Goal: Register for event/course

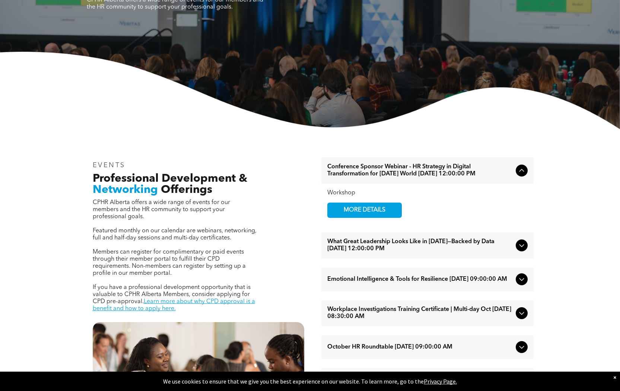
scroll to position [303, 0]
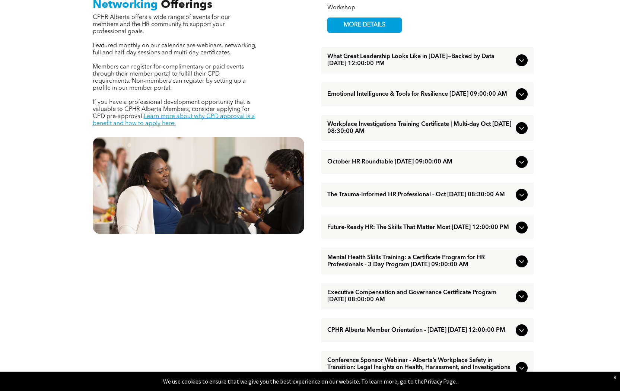
click at [404, 166] on span "October HR Roundtable [DATE] 09:00:00 AM" at bounding box center [420, 162] width 186 height 7
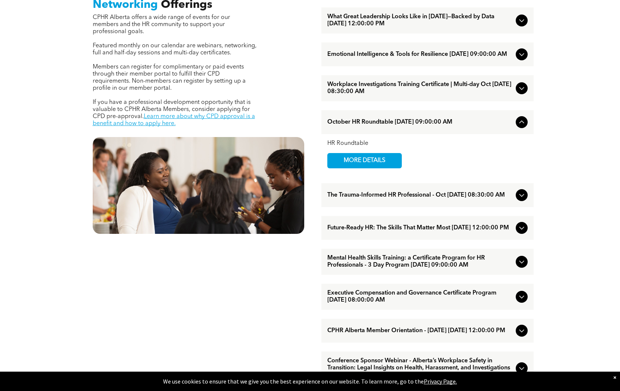
click at [404, 171] on li "October HR Roundtable [DATE] 09:00:00 AM HR Roundtable MORE DETAILS" at bounding box center [428, 142] width 212 height 64
click at [379, 168] on span "MORE DETAILS" at bounding box center [364, 160] width 59 height 15
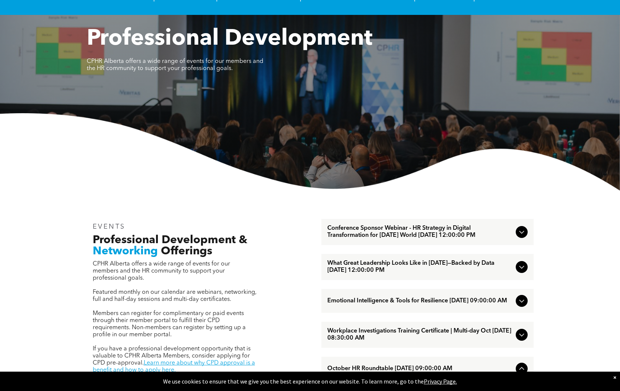
scroll to position [0, 0]
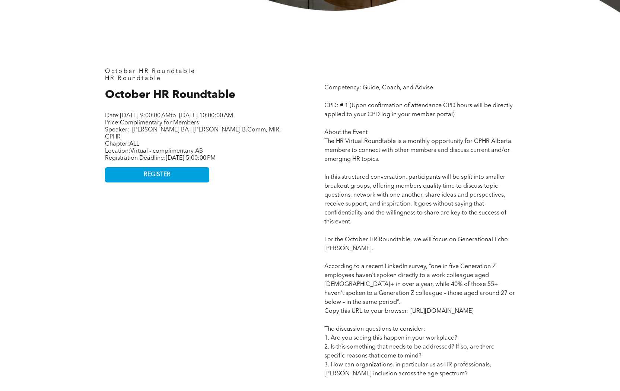
scroll to position [264, 0]
